Goal: Navigation & Orientation: Find specific page/section

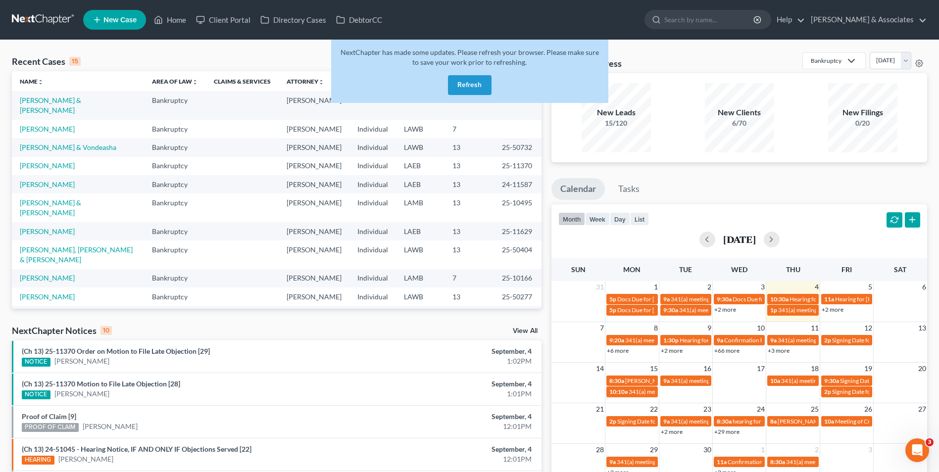
click at [467, 92] on button "Refresh" at bounding box center [470, 85] width 44 height 20
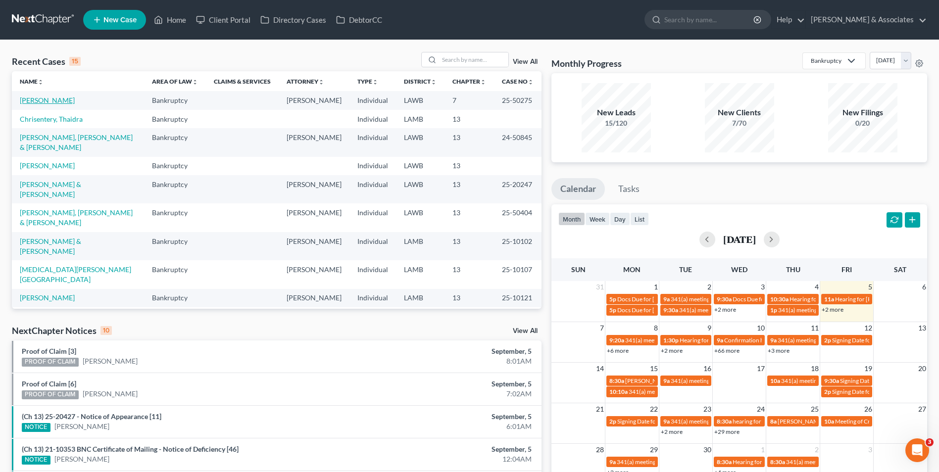
click at [53, 104] on link "[PERSON_NAME]" at bounding box center [47, 100] width 55 height 8
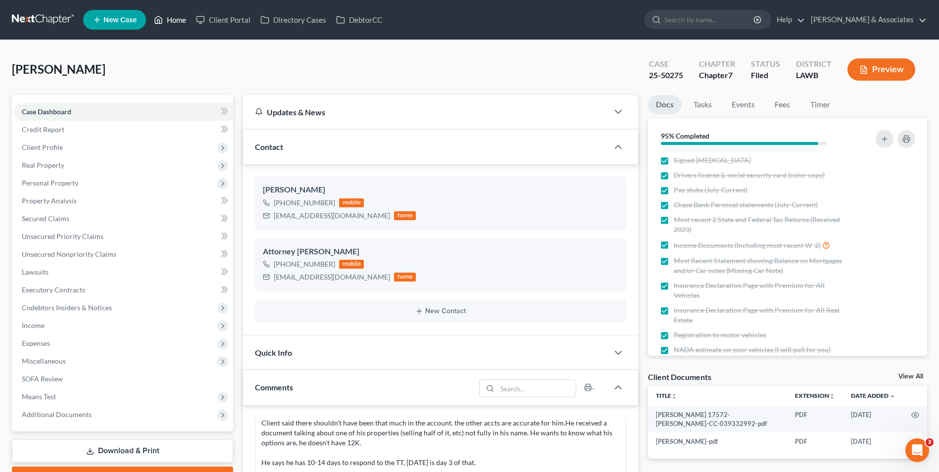
click at [179, 19] on link "Home" at bounding box center [170, 20] width 42 height 18
